Goal: Task Accomplishment & Management: Manage account settings

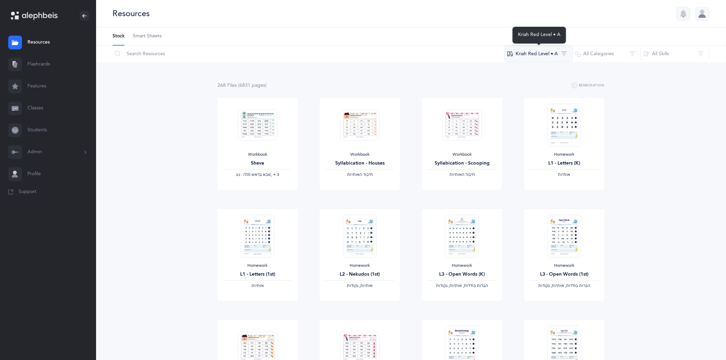
click at [564, 50] on button "Kriah Red Level • A" at bounding box center [538, 54] width 69 height 16
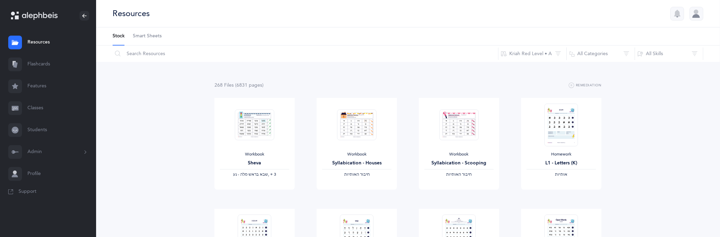
click at [35, 63] on link "Flashcards" at bounding box center [48, 65] width 96 height 22
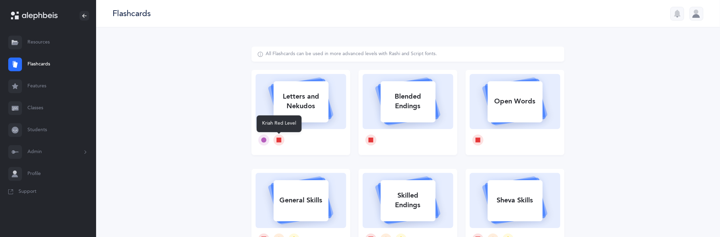
click at [279, 140] on icon at bounding box center [279, 140] width 5 height 5
select select
select select "single"
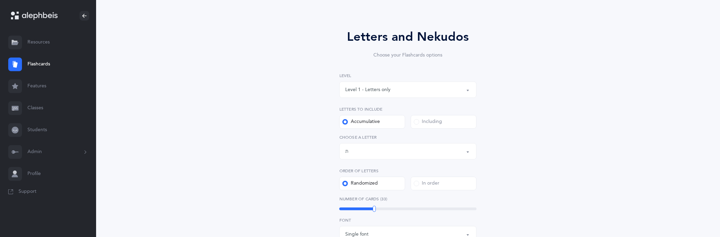
scroll to position [76, 0]
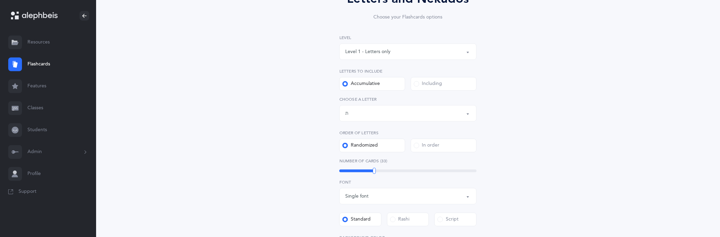
click at [467, 116] on button "Letters up until: ת" at bounding box center [407, 113] width 137 height 16
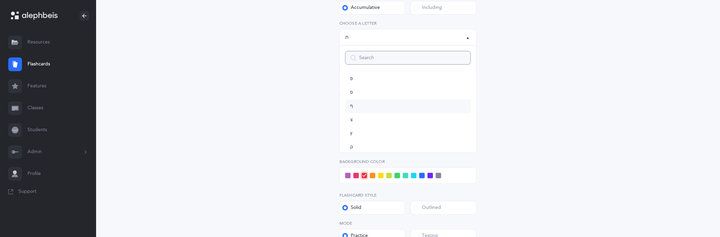
scroll to position [267, 0]
click at [355, 105] on link "ע" at bounding box center [408, 104] width 126 height 14
select select "19"
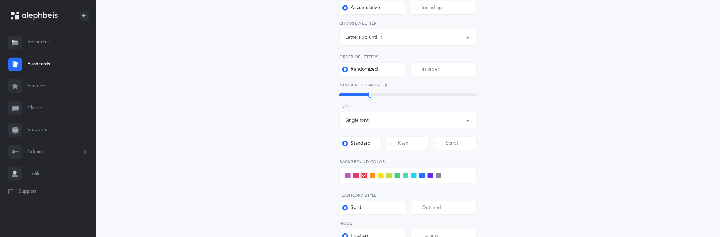
click at [592, 107] on div "Letters and Nekudos Choose your Flashcards options Level 1 - Letters only Level…" at bounding box center [408, 103] width 624 height 456
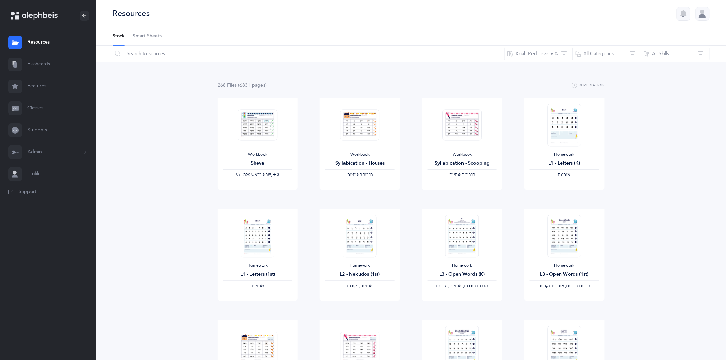
click at [35, 108] on link "Classes" at bounding box center [48, 108] width 96 height 22
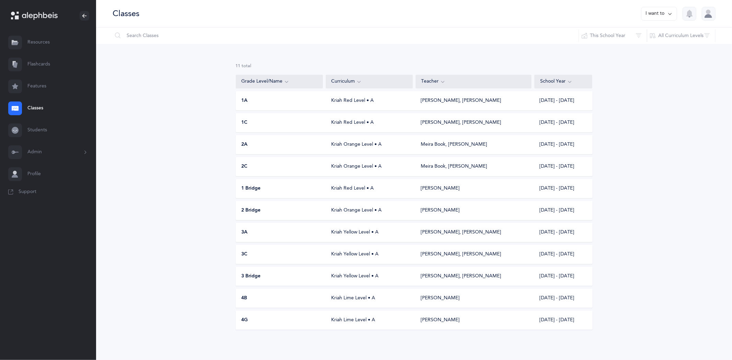
click at [36, 128] on link "Students" at bounding box center [48, 130] width 96 height 22
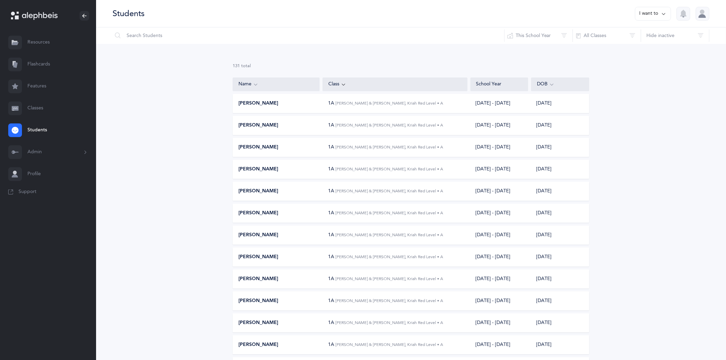
click at [666, 13] on icon at bounding box center [663, 14] width 5 height 8
click at [179, 33] on input "text" at bounding box center [308, 35] width 393 height 16
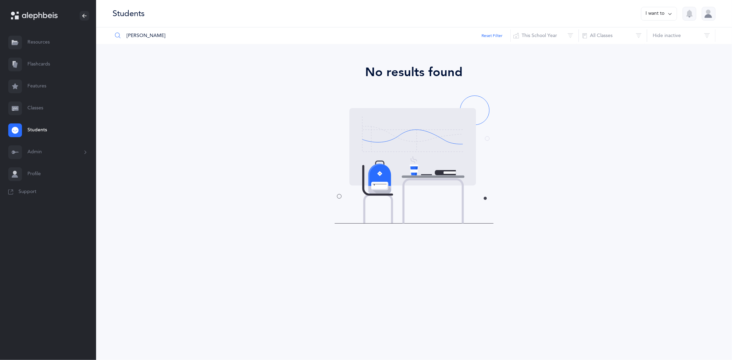
type input "[PERSON_NAME]"
click at [37, 108] on link "Classes" at bounding box center [48, 108] width 96 height 22
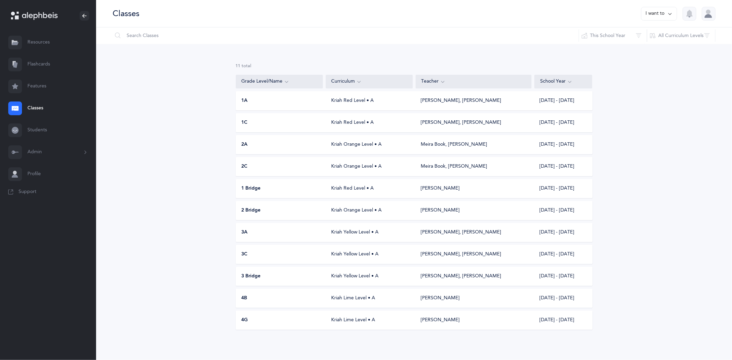
click at [348, 148] on div "Kriah Orange Level • A" at bounding box center [369, 144] width 87 height 7
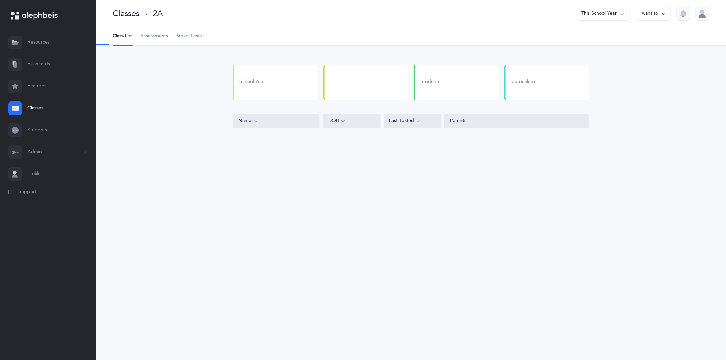
select select
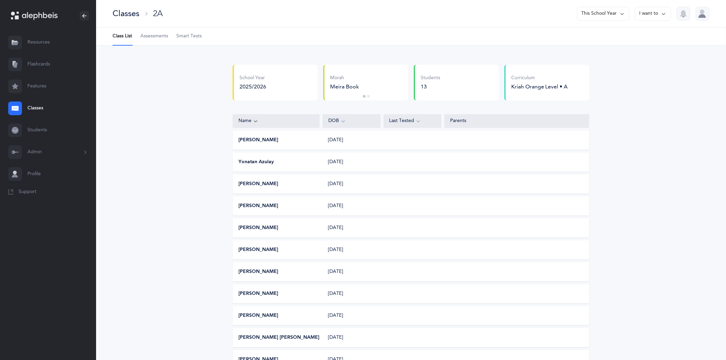
click at [667, 14] on button "I want to" at bounding box center [653, 14] width 36 height 14
click at [640, 60] on button "Print assessments" at bounding box center [640, 60] width 49 height 12
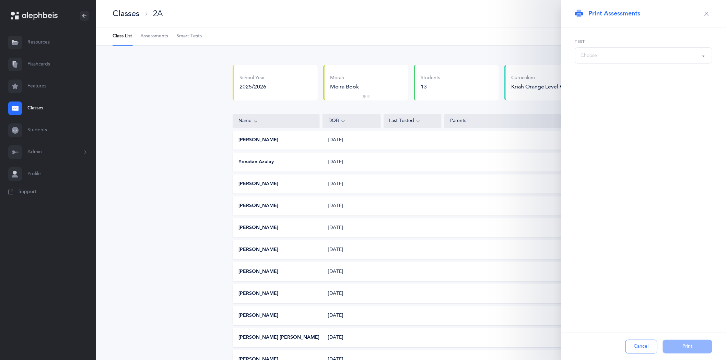
click at [704, 13] on icon "button" at bounding box center [706, 13] width 5 height 5
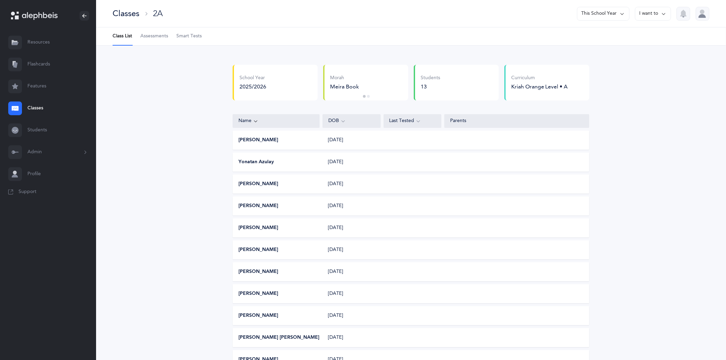
click at [663, 12] on icon at bounding box center [663, 14] width 5 height 8
click at [622, 14] on icon at bounding box center [622, 14] width 5 height 8
click at [604, 56] on button "[DATE] - [DATE]" at bounding box center [600, 60] width 46 height 12
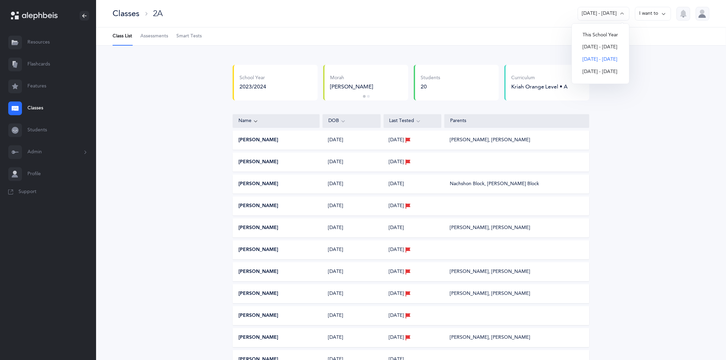
click at [598, 47] on button "[DATE] - [DATE]" at bounding box center [600, 47] width 46 height 12
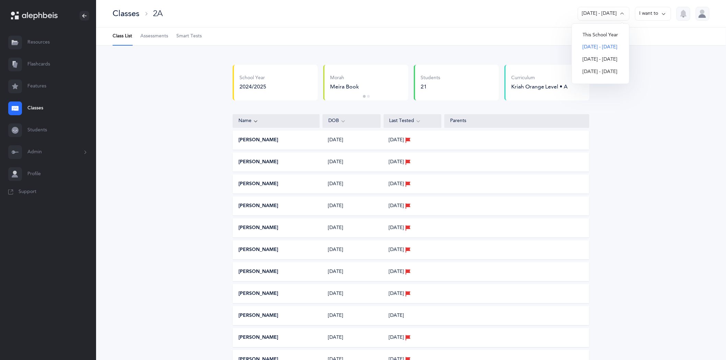
click at [254, 142] on button "[PERSON_NAME]" at bounding box center [258, 140] width 40 height 7
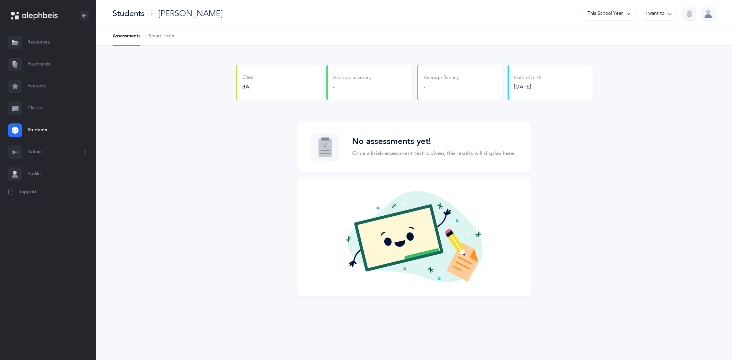
click at [626, 14] on icon at bounding box center [628, 14] width 5 height 8
click at [601, 59] on button "[DATE] - [DATE]" at bounding box center [606, 60] width 46 height 12
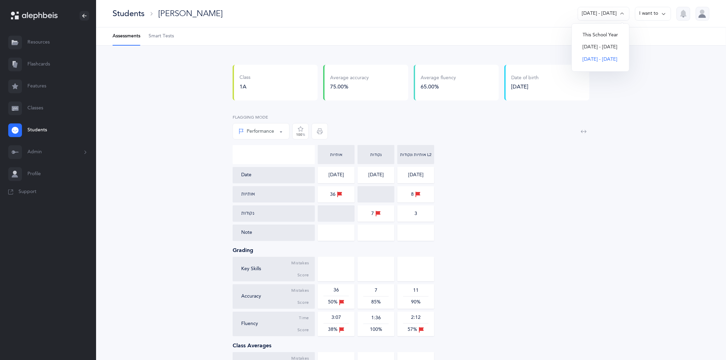
click at [594, 45] on button "[DATE] - [DATE]" at bounding box center [600, 47] width 46 height 12
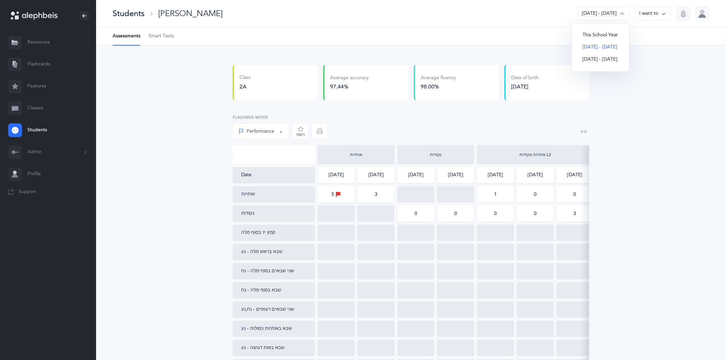
click at [36, 112] on link "Classes" at bounding box center [48, 108] width 96 height 22
